Goal: Entertainment & Leisure: Consume media (video, audio)

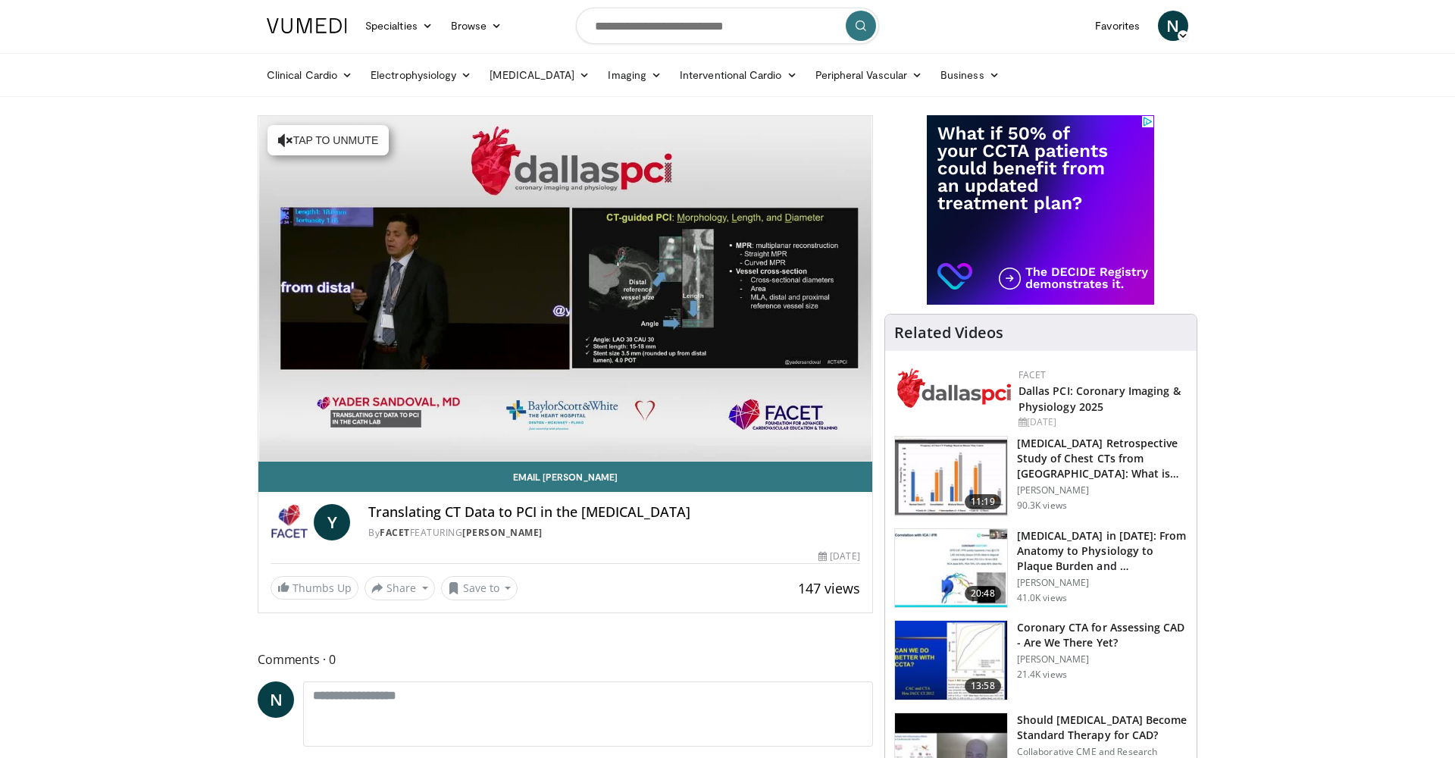
scroll to position [2, 0]
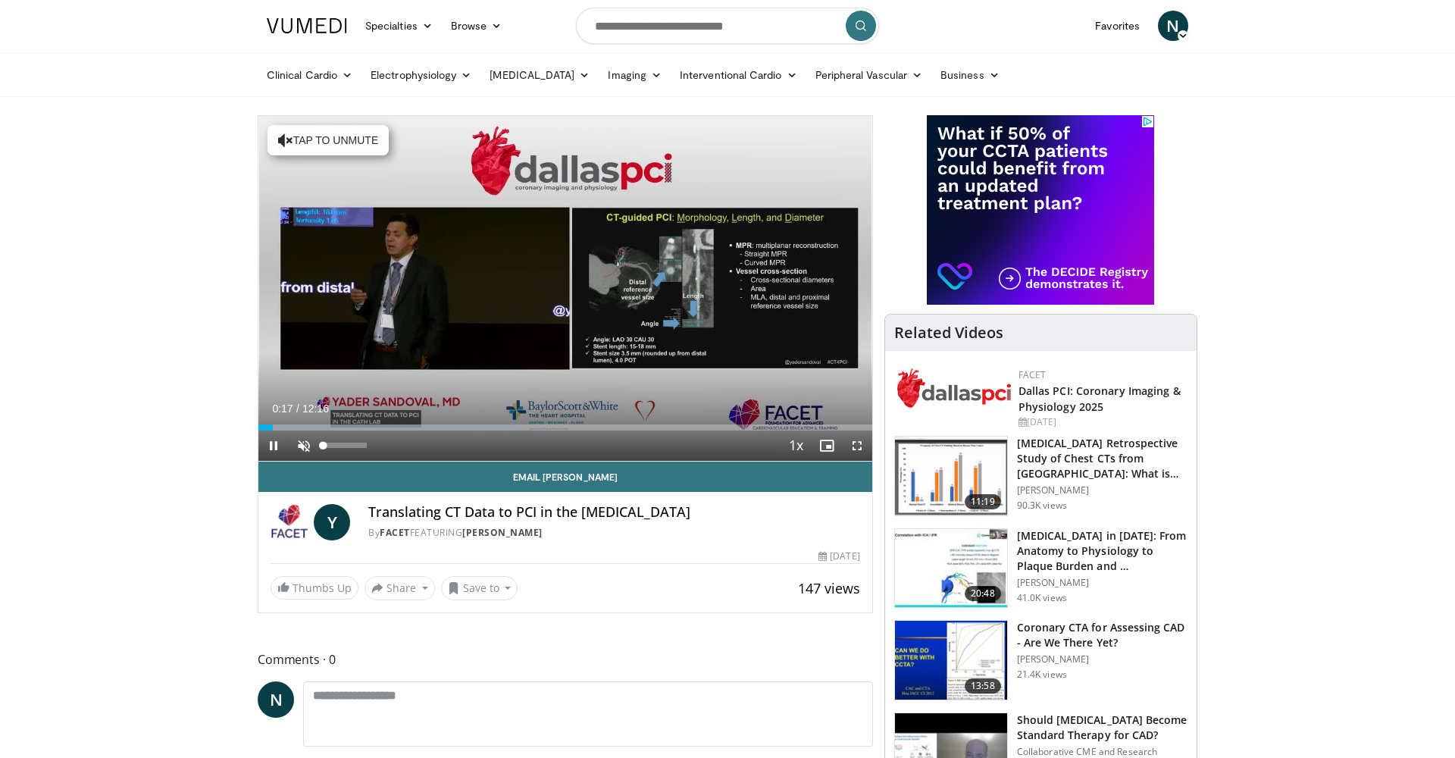
click at [296, 444] on span "Video Player" at bounding box center [304, 445] width 30 height 30
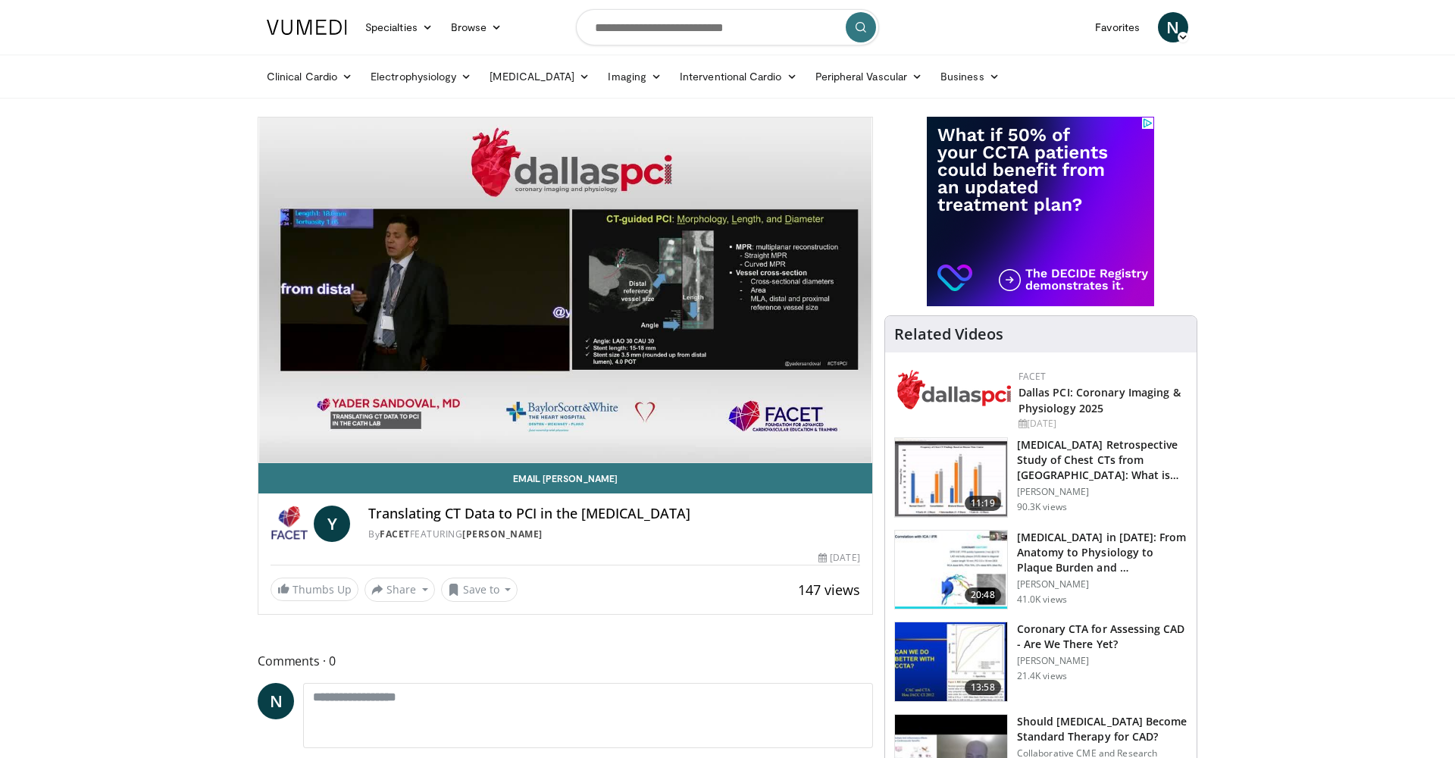
scroll to position [0, 0]
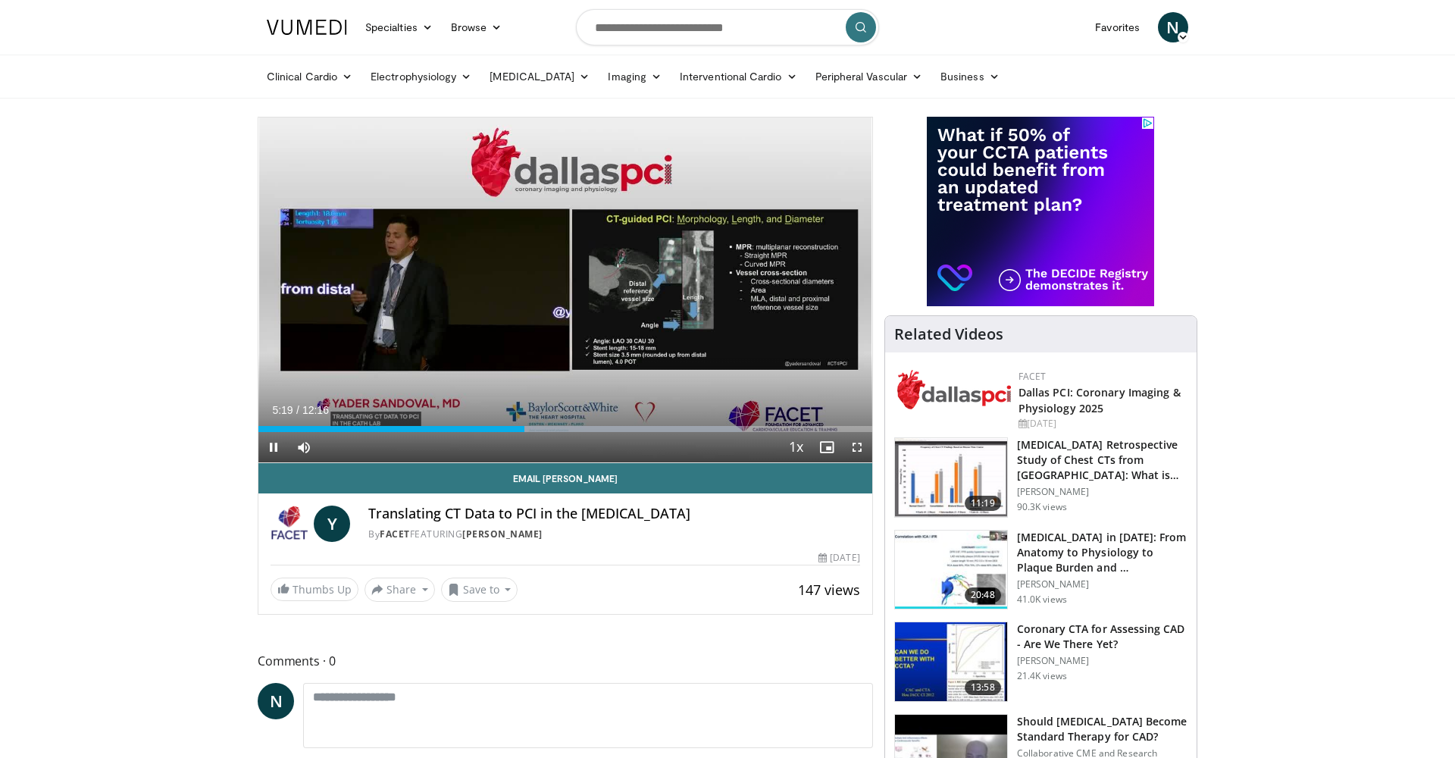
click at [272, 446] on span "Video Player" at bounding box center [273, 447] width 30 height 30
click at [274, 447] on span "Video Player" at bounding box center [273, 447] width 30 height 30
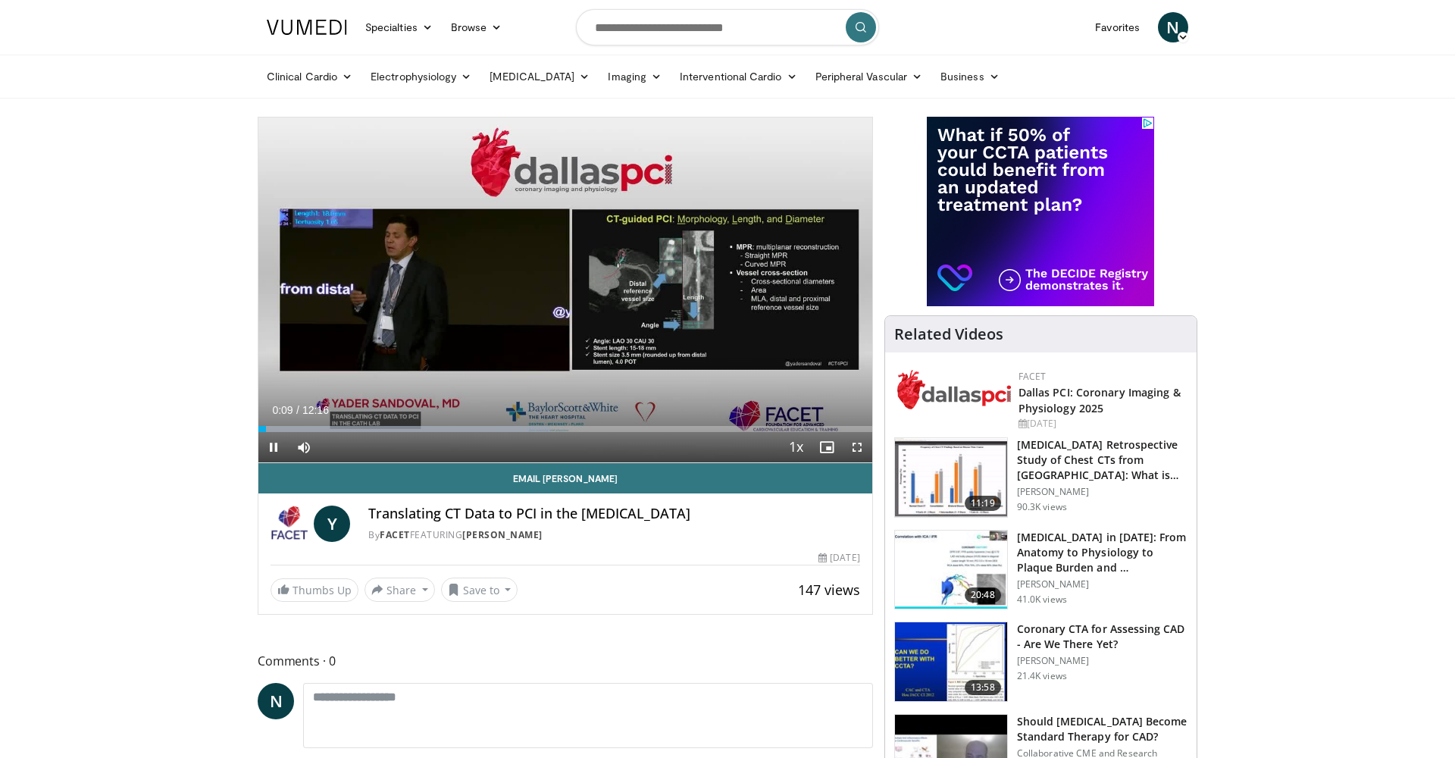
click at [274, 445] on span "Video Player" at bounding box center [273, 447] width 30 height 30
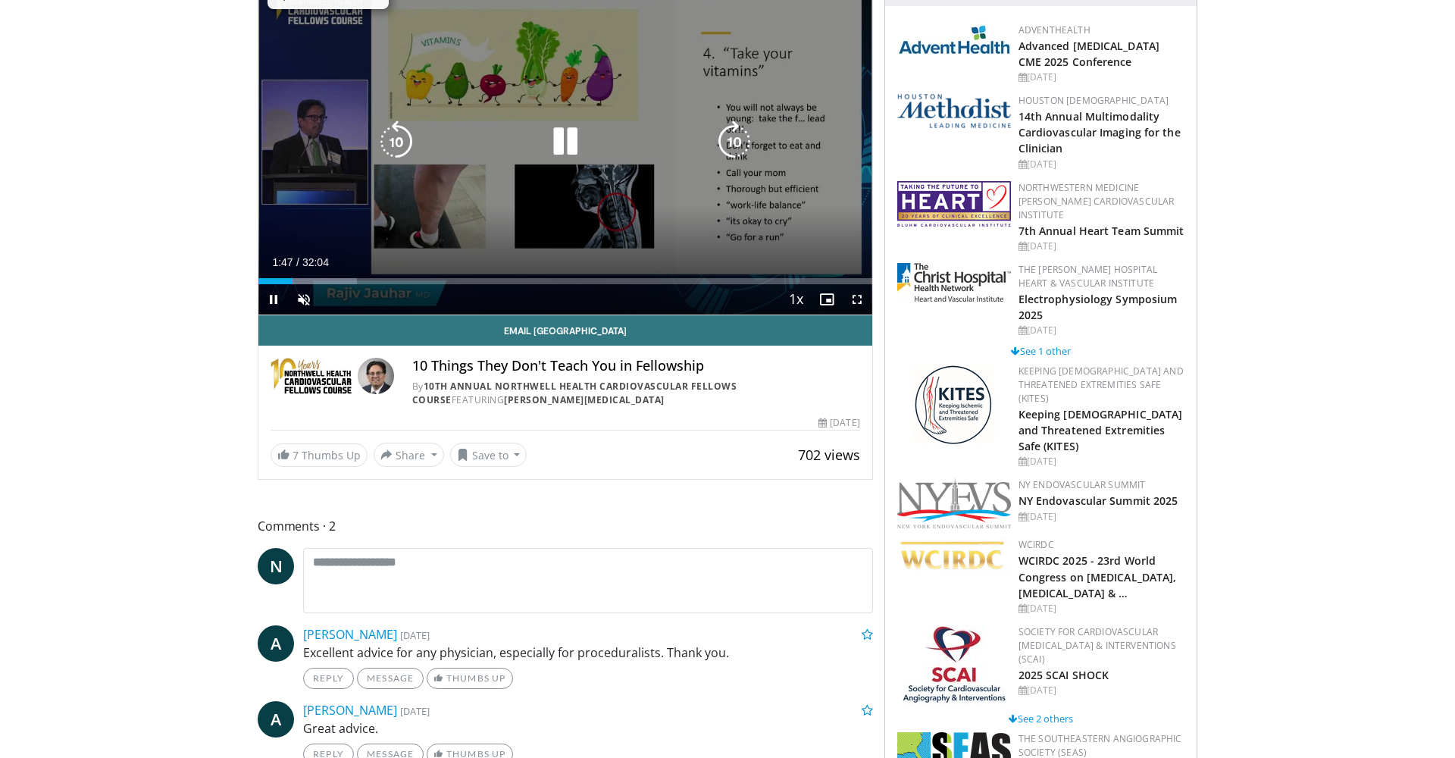
scroll to position [148, 0]
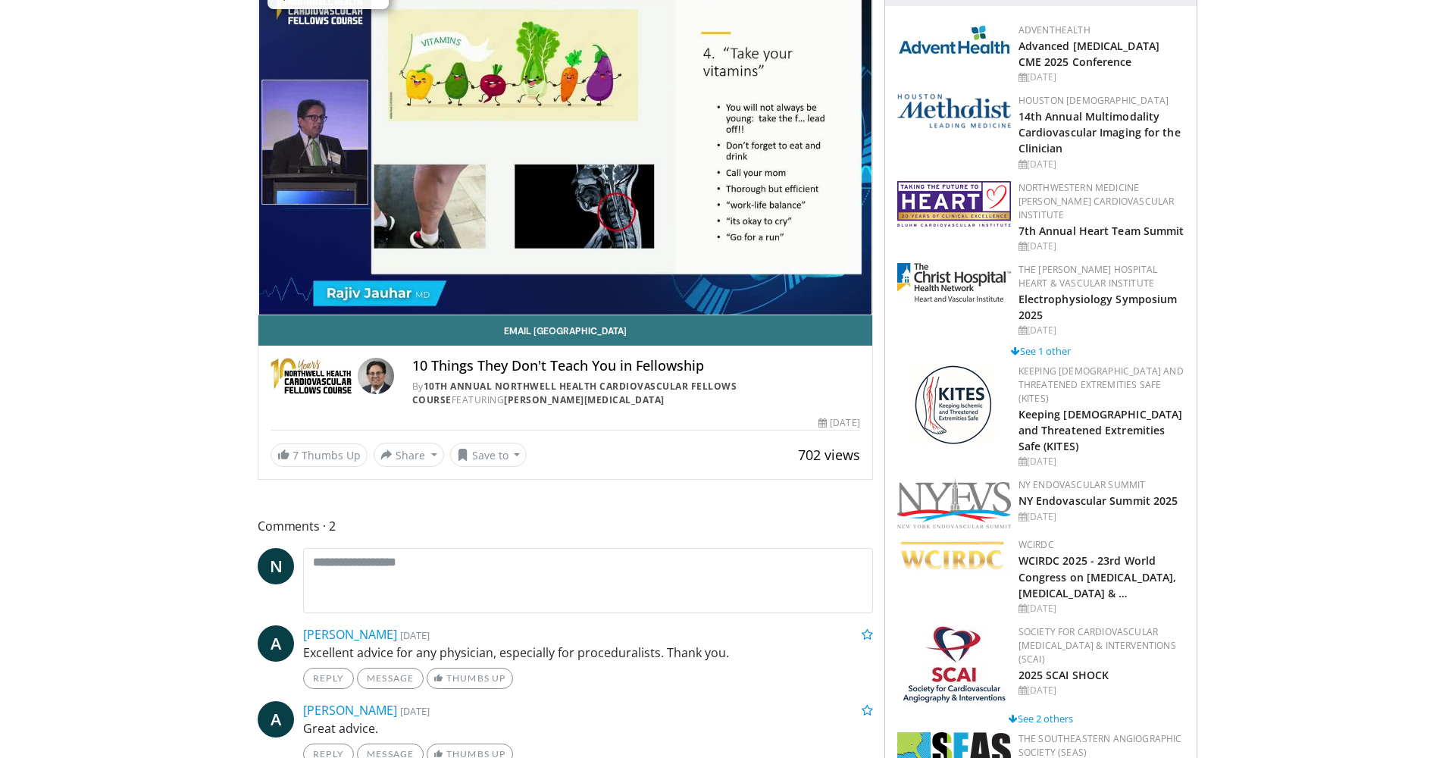
click at [993, 109] on img at bounding box center [954, 111] width 114 height 34
